Goal: Information Seeking & Learning: Learn about a topic

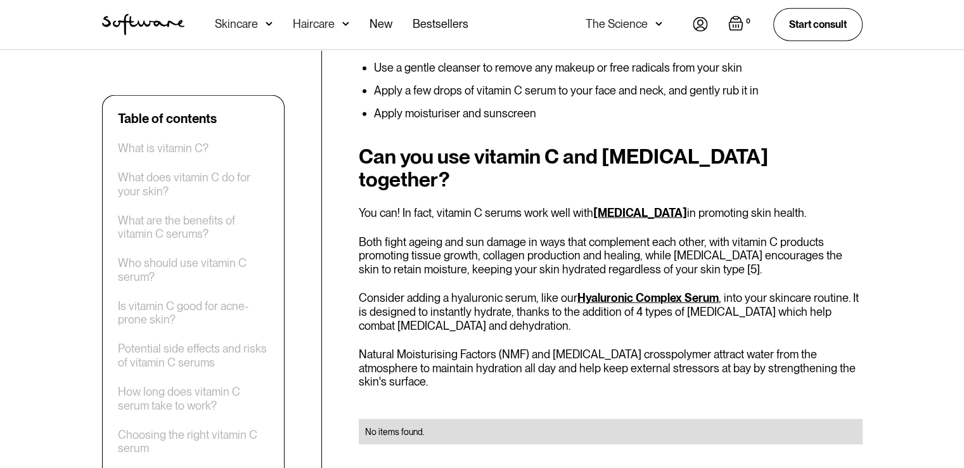
scroll to position [3170, 0]
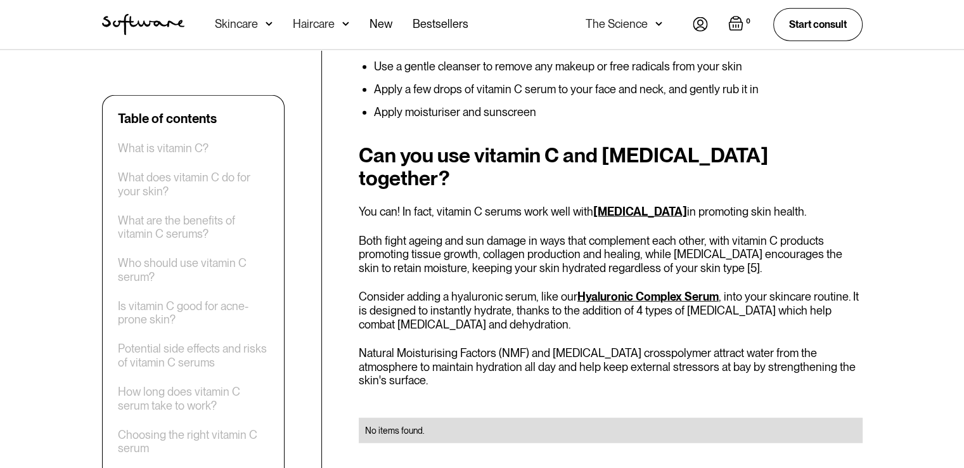
click at [647, 205] on link "[MEDICAL_DATA]" at bounding box center [640, 211] width 94 height 13
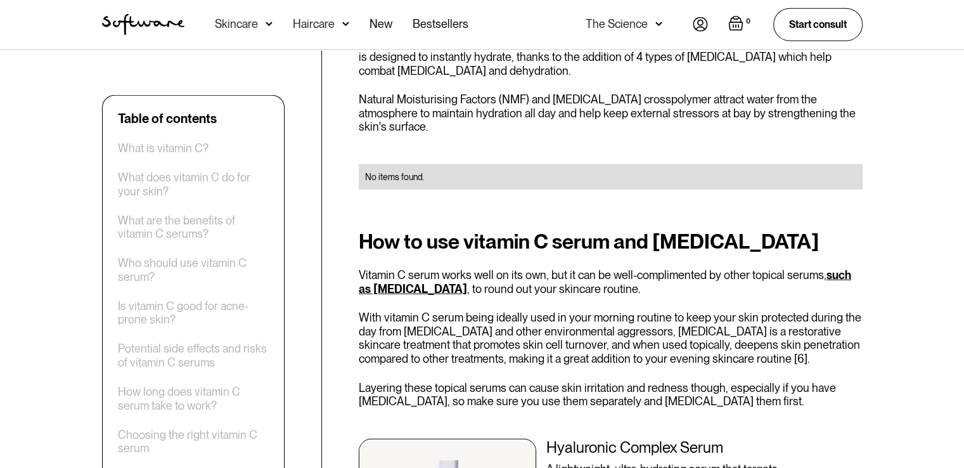
scroll to position [3487, 0]
